Goal: Transaction & Acquisition: Purchase product/service

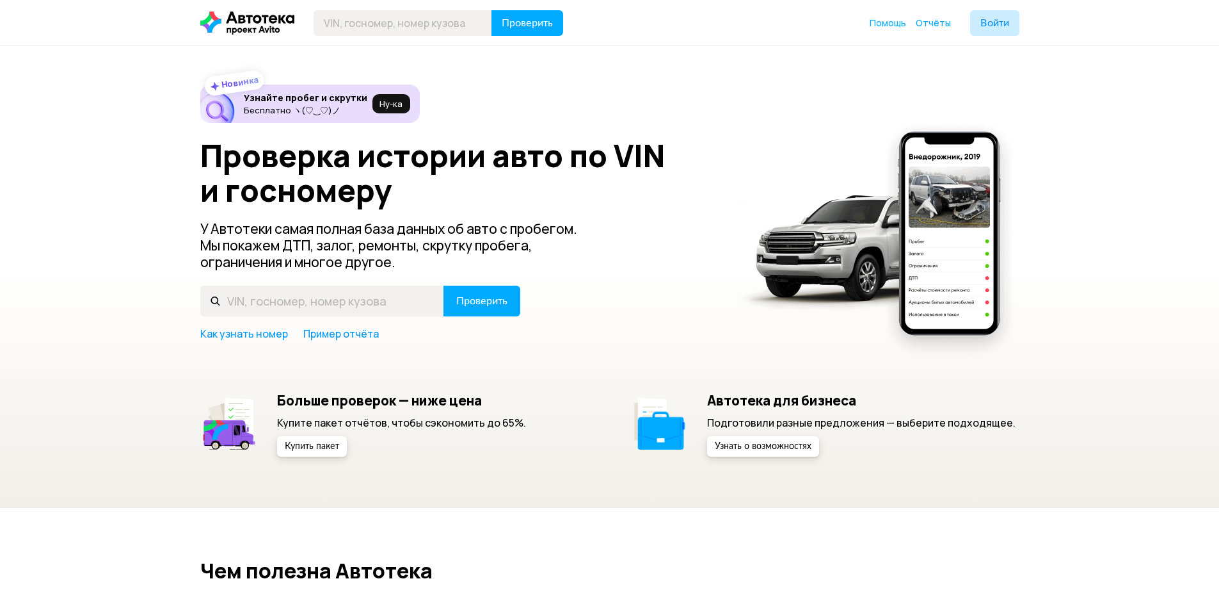
click at [72, 248] on div "Новинка Узнайте пробег и скрутки Бесплатно ヽ(♡‿♡)ノ Ну‑ка Проверка истории авто …" at bounding box center [609, 276] width 1219 height 461
click at [812, 506] on div "Новинка Узнайте пробег и скрутки Бесплатно ヽ(♡‿♡)ノ Ну‑ка Проверка истории авто …" at bounding box center [609, 276] width 1219 height 461
click at [918, 575] on h2 "Чем полезна Автотека" at bounding box center [609, 570] width 819 height 23
drag, startPoint x: 508, startPoint y: 246, endPoint x: 228, endPoint y: 255, distance: 279.8
click at [228, 255] on p "У Автотеки самая полная база данных об авто с пробегом. Мы покажем ДТП, залог, …" at bounding box center [399, 245] width 398 height 50
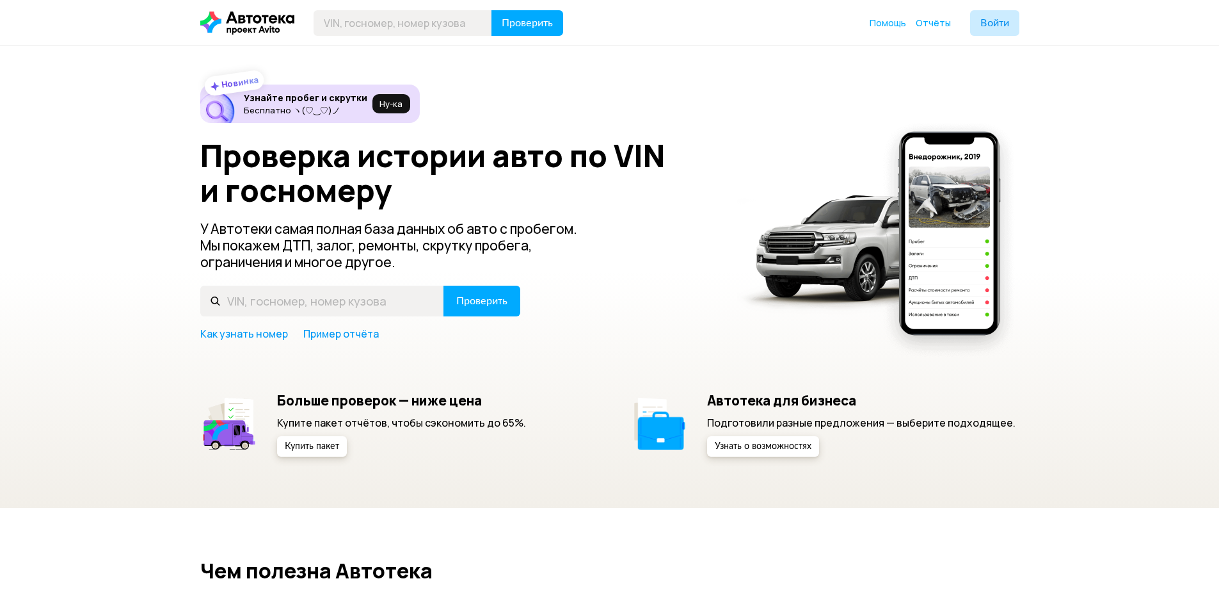
click at [225, 249] on p "У Автотеки самая полная база данных об авто с пробегом. Мы покажем ДТП, залог, …" at bounding box center [399, 245] width 398 height 50
click at [239, 299] on input "text" at bounding box center [322, 300] width 244 height 31
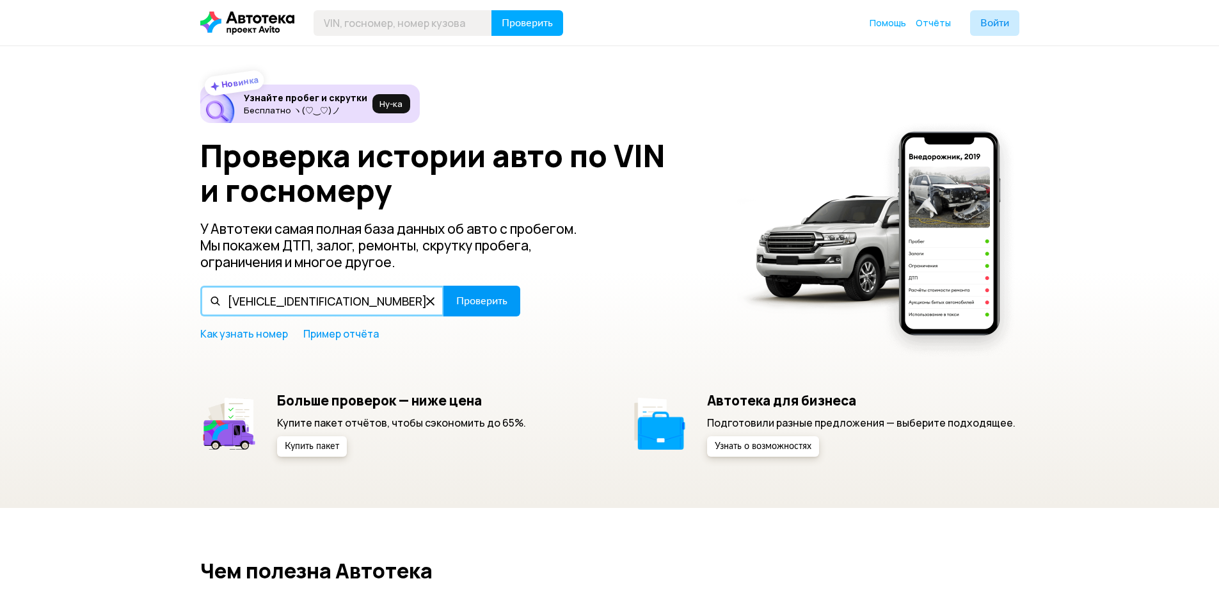
type input "[VEHICLE_IDENTIFICATION_NUMBER]"
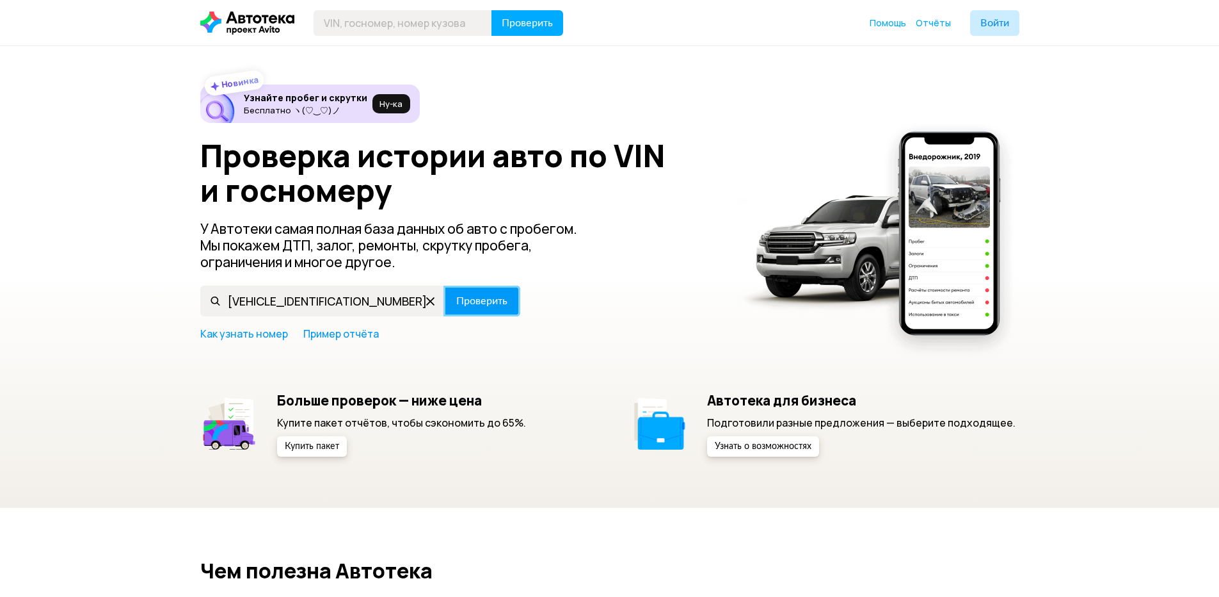
click at [461, 307] on button "Проверить" at bounding box center [482, 300] width 77 height 31
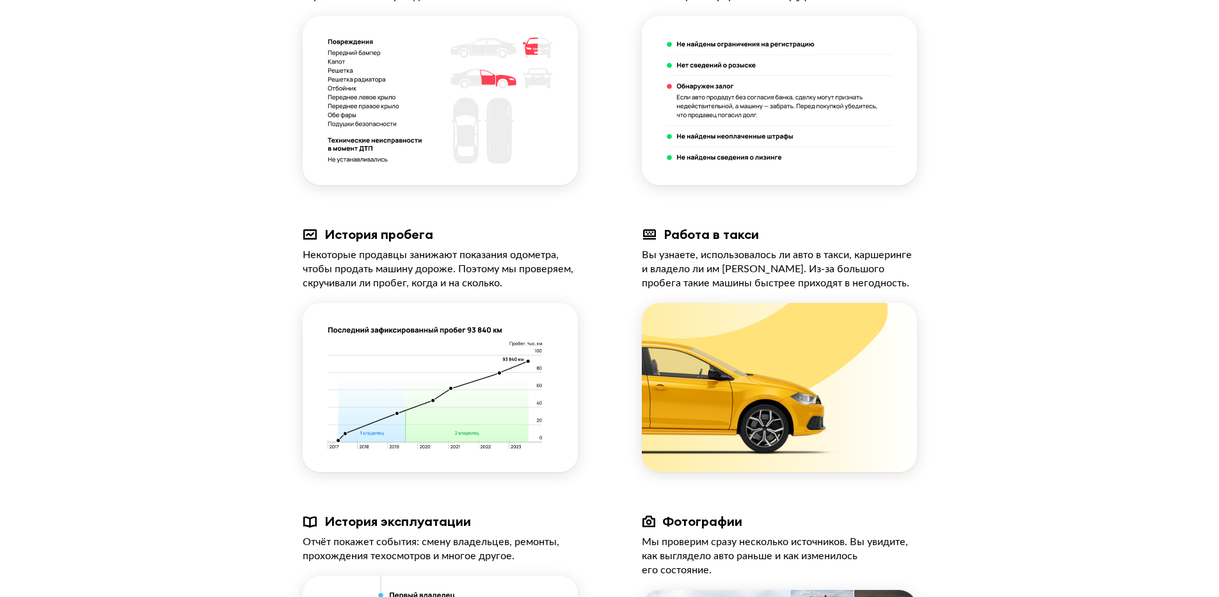
scroll to position [704, 0]
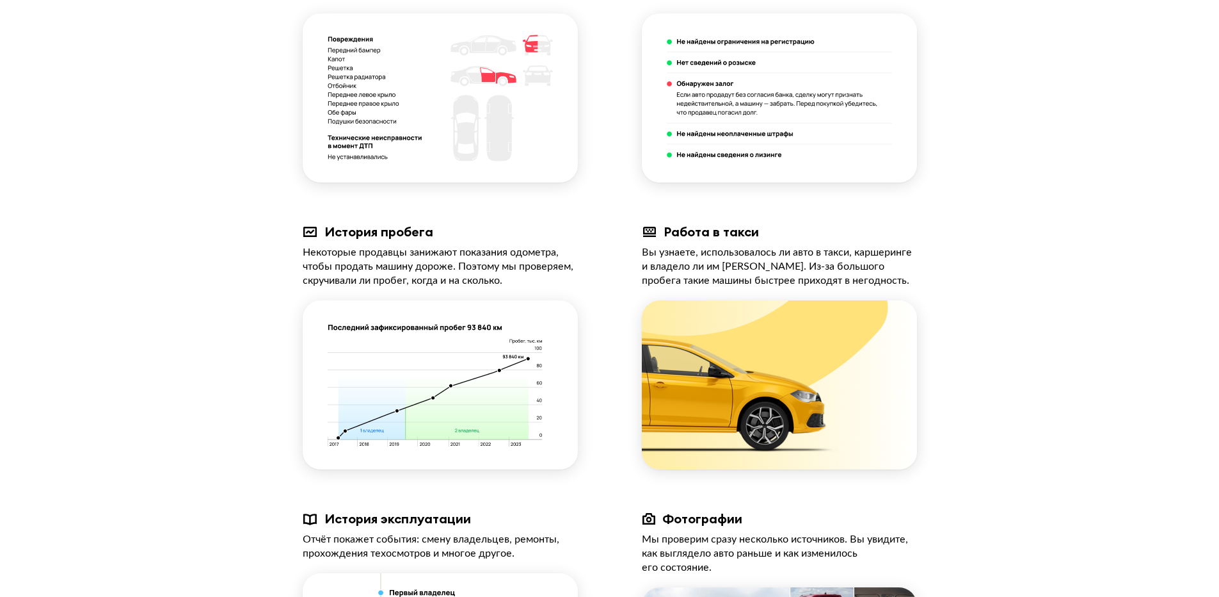
click at [32, 206] on div "Volkswagen TOUAREG , 2019 VIN [VEHICLE_IDENTIFICATION_NUMBER] 3.0 л, 285 л.c., …" at bounding box center [609, 218] width 1219 height 1753
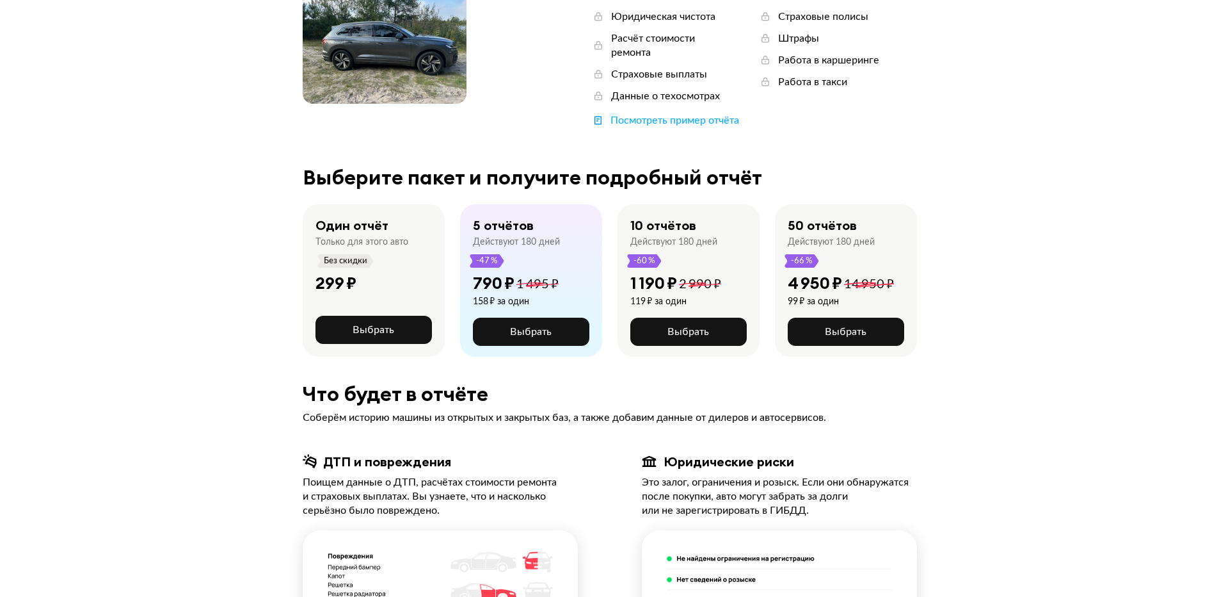
scroll to position [192, 0]
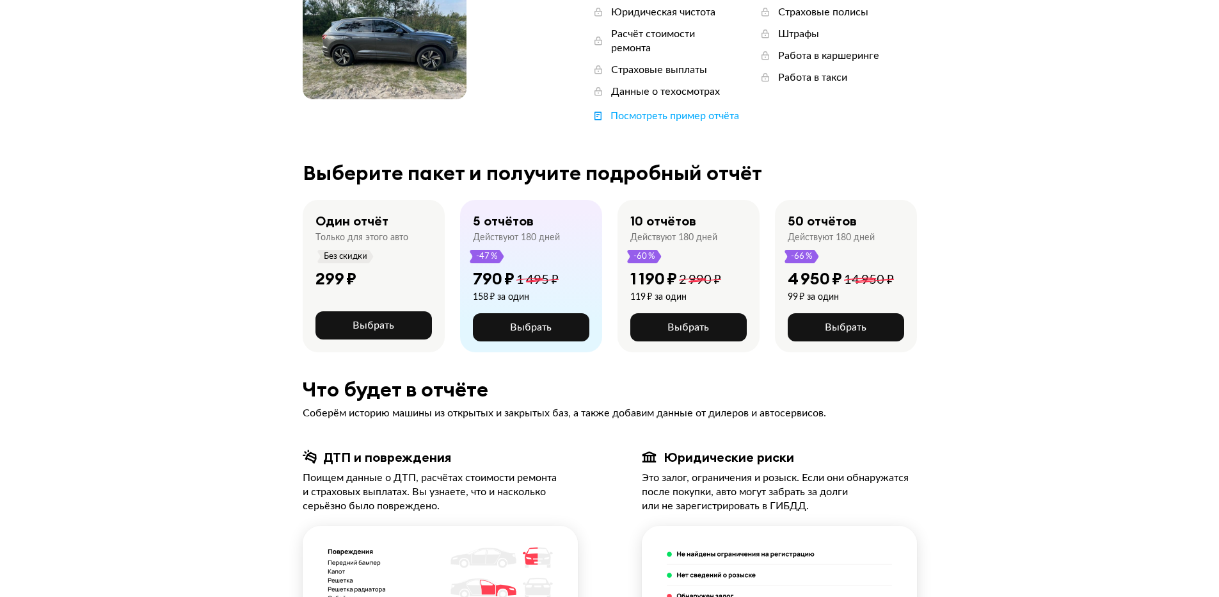
click at [348, 250] on span "Без скидки" at bounding box center [345, 256] width 45 height 13
click at [389, 268] on div "299 ₽" at bounding box center [374, 284] width 116 height 33
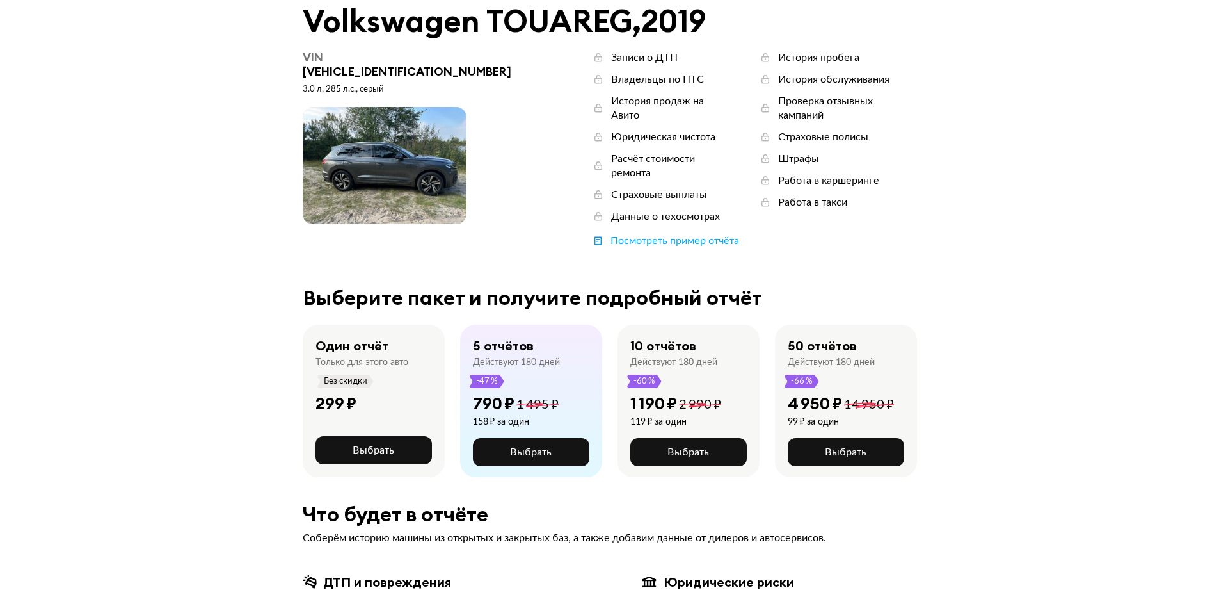
scroll to position [64, 0]
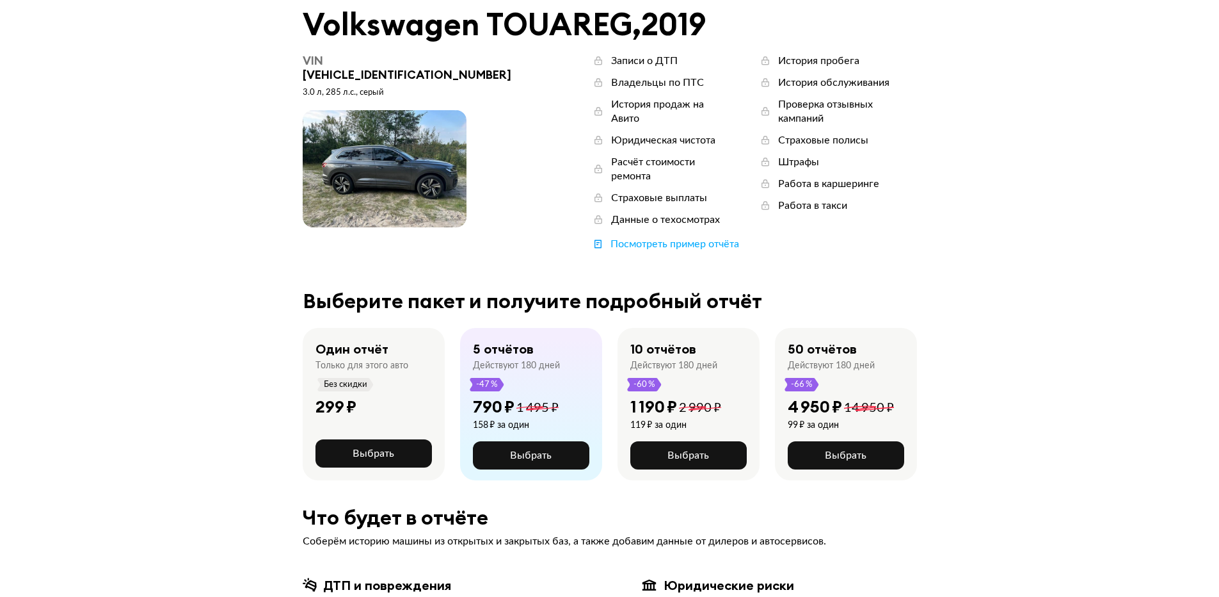
click at [373, 341] on div "Один отчёт" at bounding box center [352, 349] width 73 height 17
click at [335, 341] on div "Один отчёт" at bounding box center [352, 349] width 73 height 17
click at [361, 448] on span "Выбрать" at bounding box center [374, 453] width 42 height 10
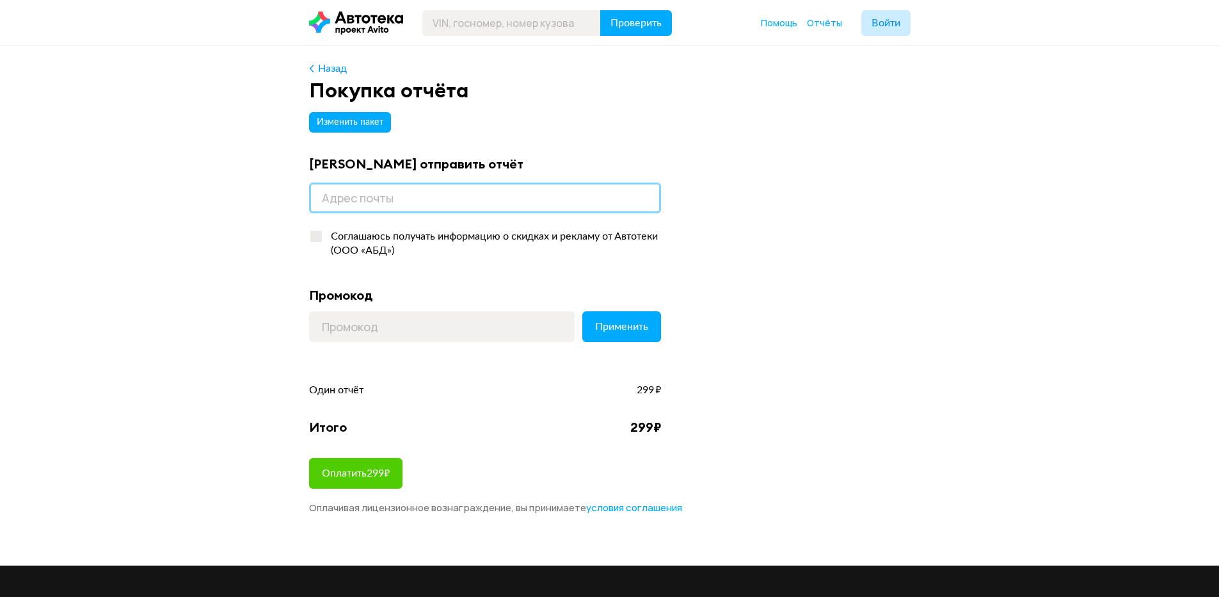
click at [353, 200] on input "email" at bounding box center [485, 197] width 352 height 31
type input "[EMAIL_ADDRESS][DOMAIN_NAME]"
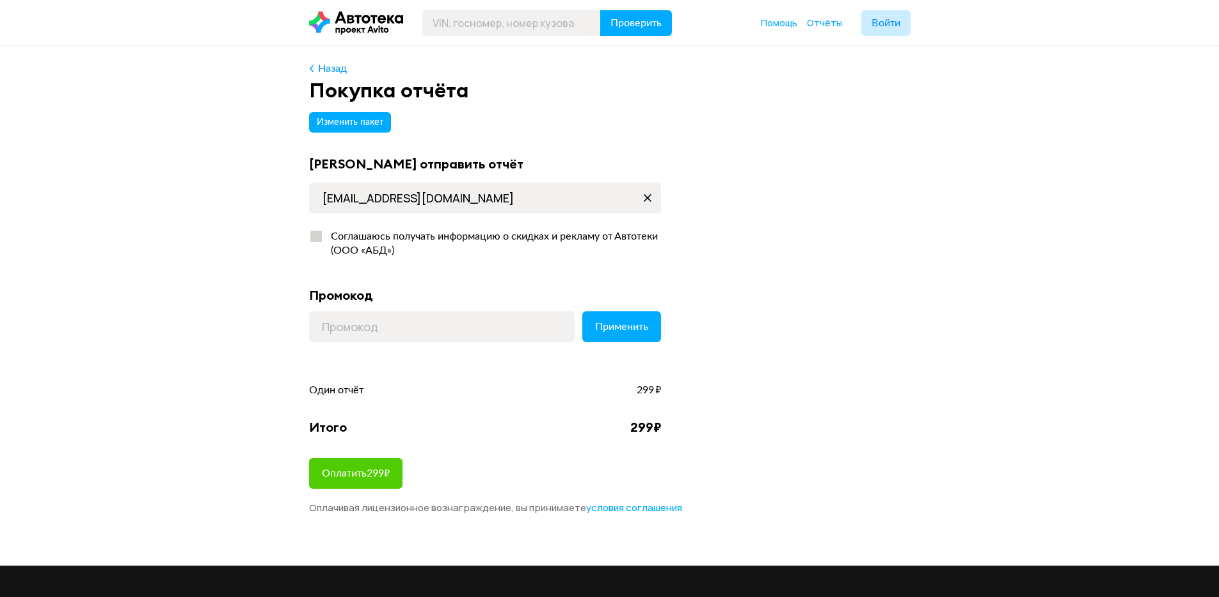
click at [319, 238] on div at bounding box center [316, 236] width 12 height 12
click at [317, 237] on input "Соглашаюсь получать информацию о скидках и рекламу от Автотеки (ООО «АБД»)" at bounding box center [313, 233] width 8 height 8
click at [319, 238] on div at bounding box center [316, 236] width 8 height 7
click at [317, 237] on input "Соглашаюсь получать информацию о скидках и рекламу от Автотеки (ООО «АБД»)" at bounding box center [313, 233] width 8 height 8
checkbox input "false"
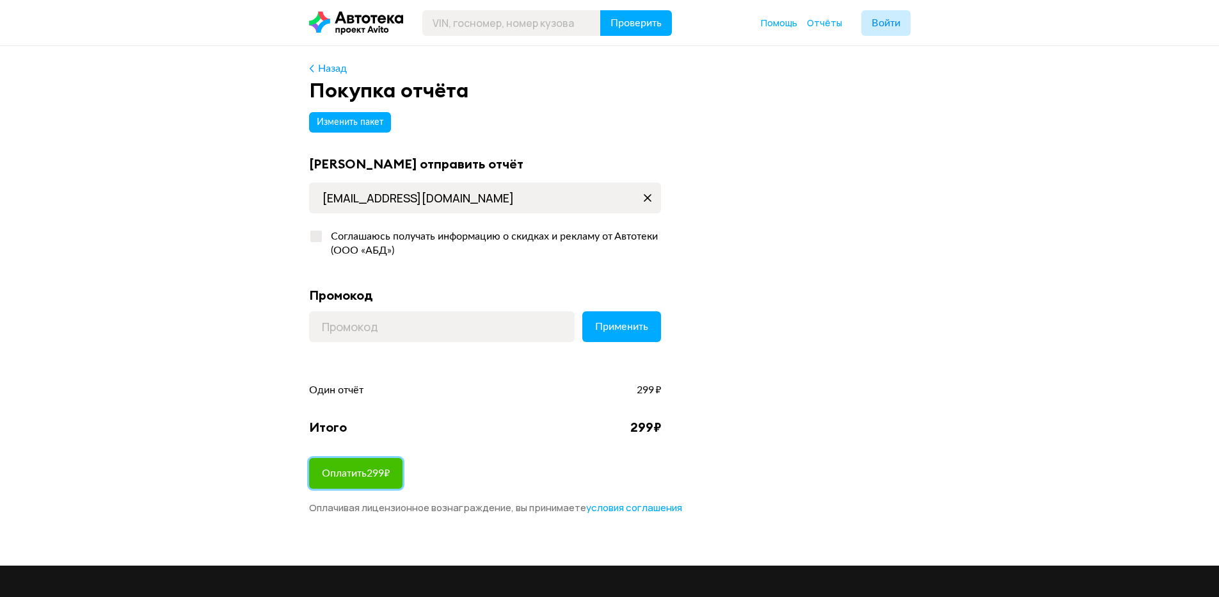
click at [373, 463] on button "Оплатить 299 ₽" at bounding box center [355, 473] width 93 height 31
